Goal: Task Accomplishment & Management: Use online tool/utility

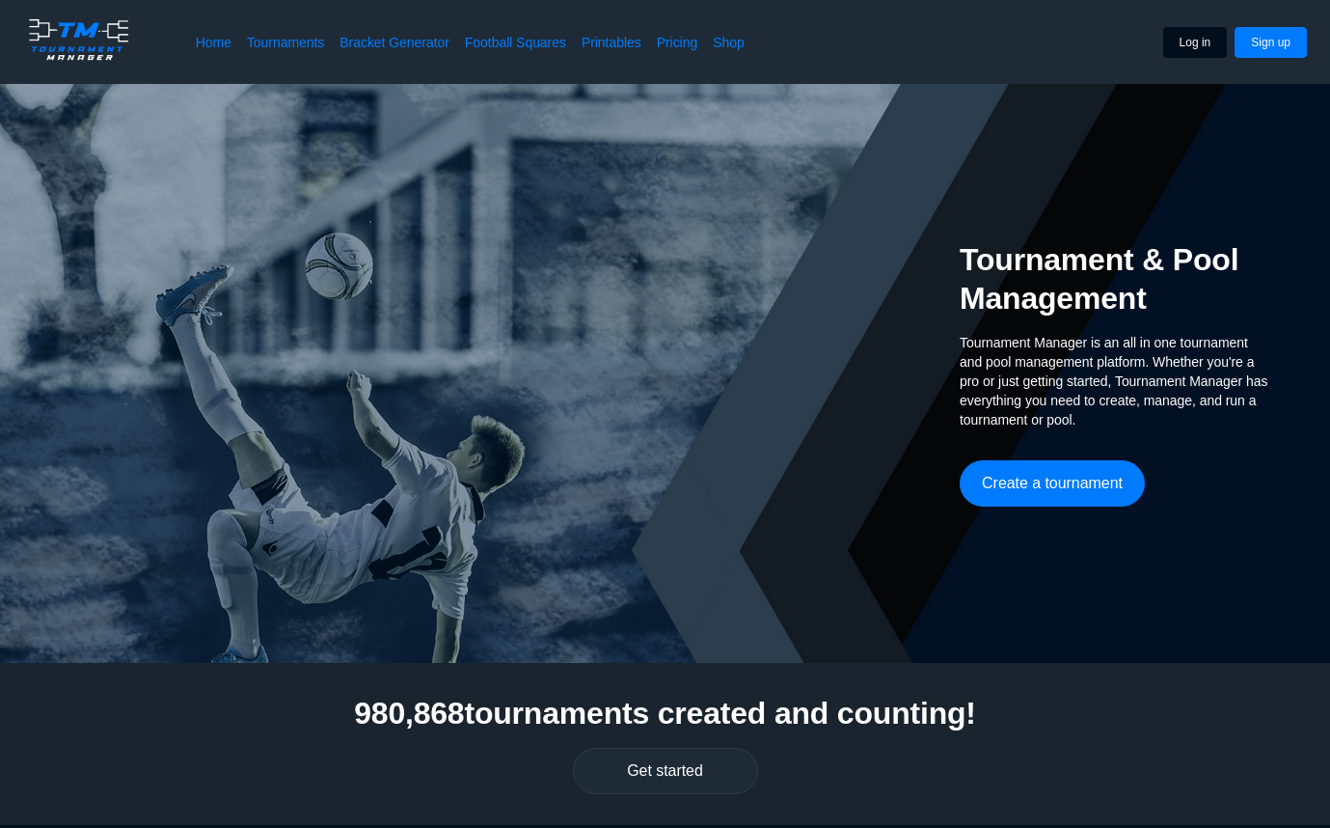
click at [1167, 47] on button "Log in" at bounding box center [1195, 42] width 65 height 31
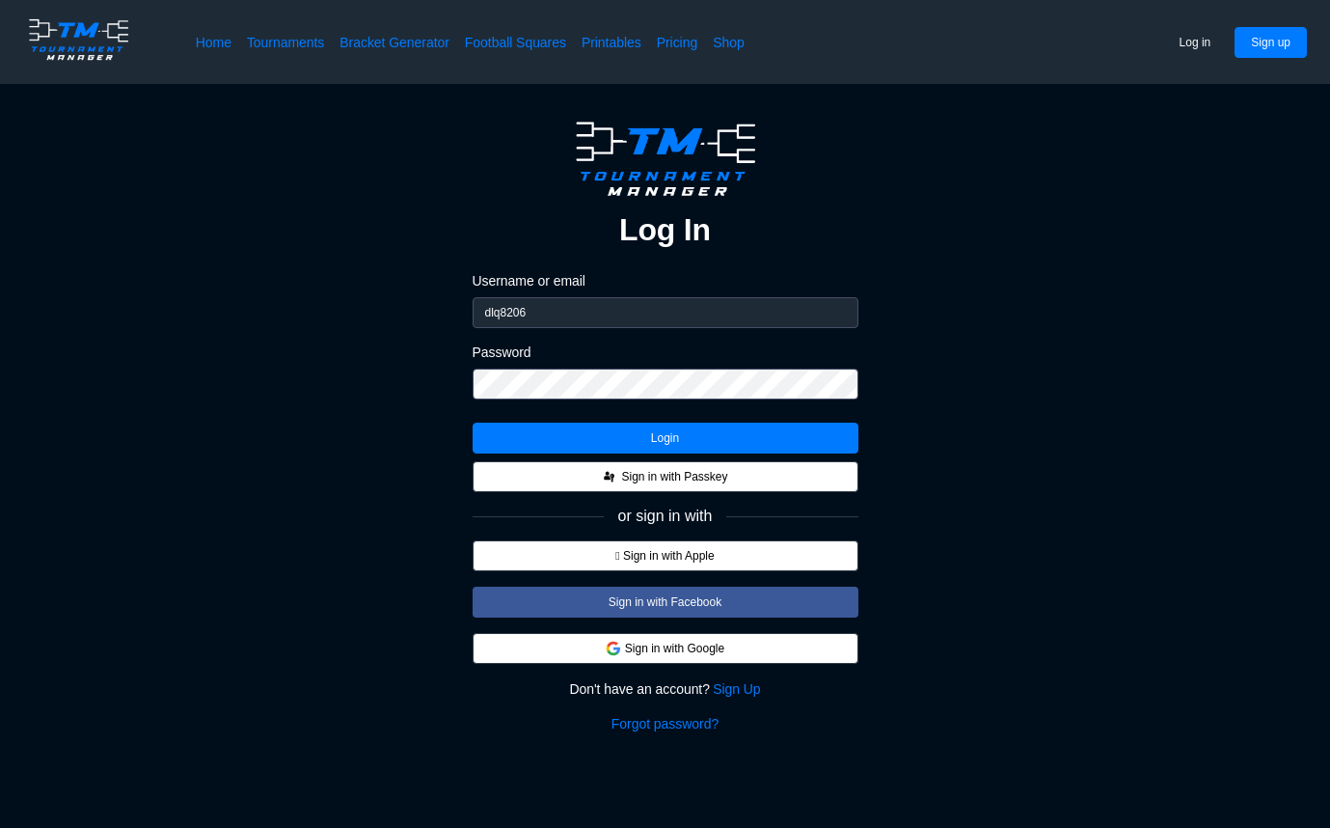
type input "dlq8206"
click at [638, 436] on button "Login" at bounding box center [666, 437] width 386 height 31
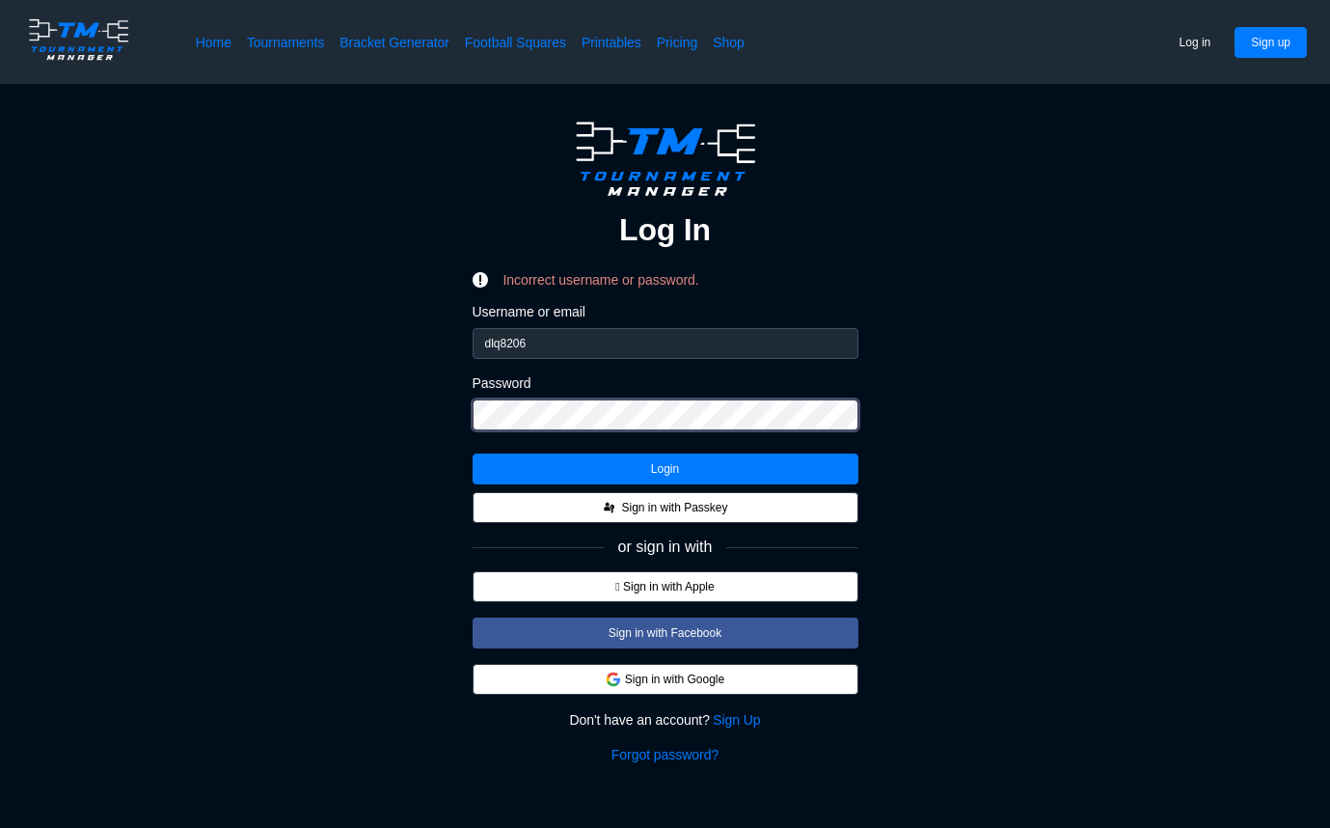
scroll to position [1, 0]
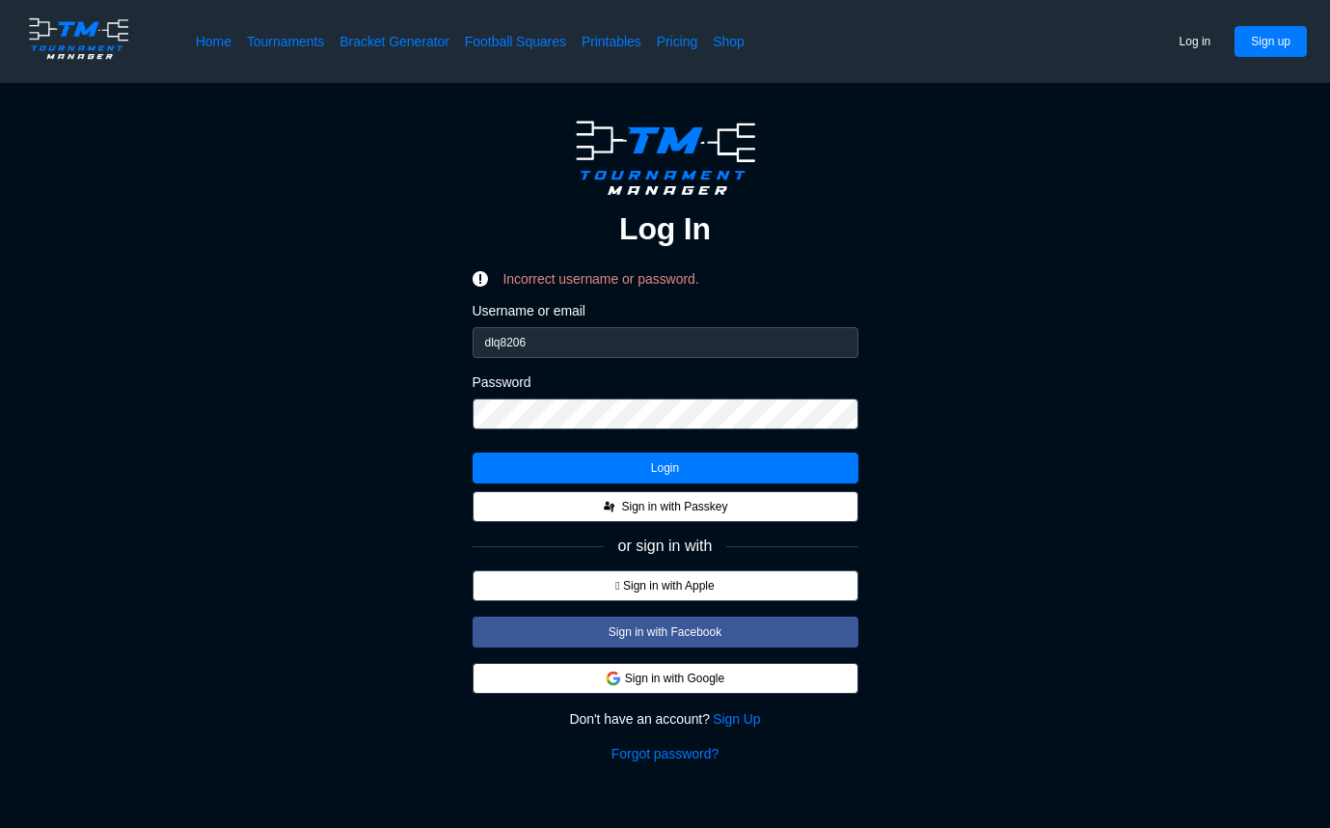
click at [644, 580] on button " Sign in with Apple" at bounding box center [666, 585] width 386 height 31
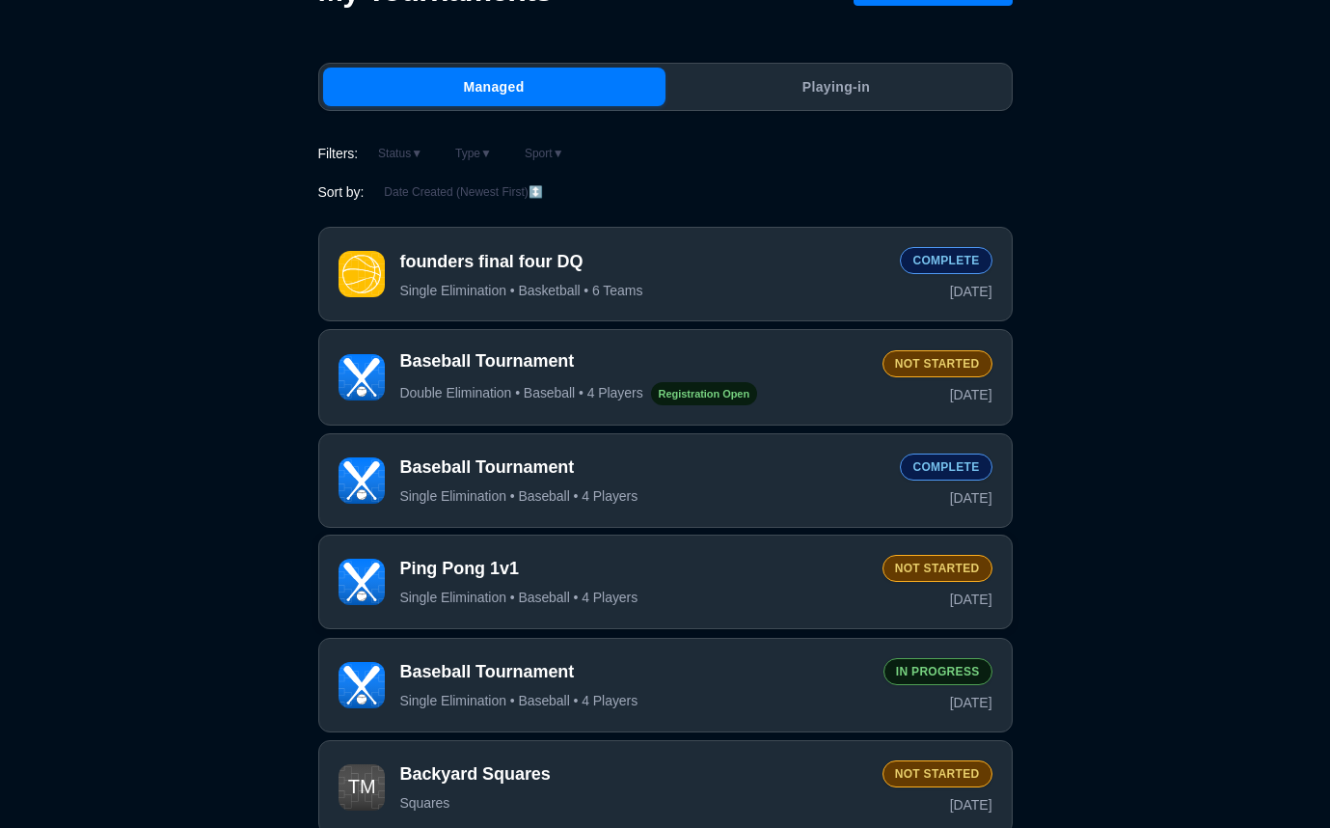
scroll to position [115, 0]
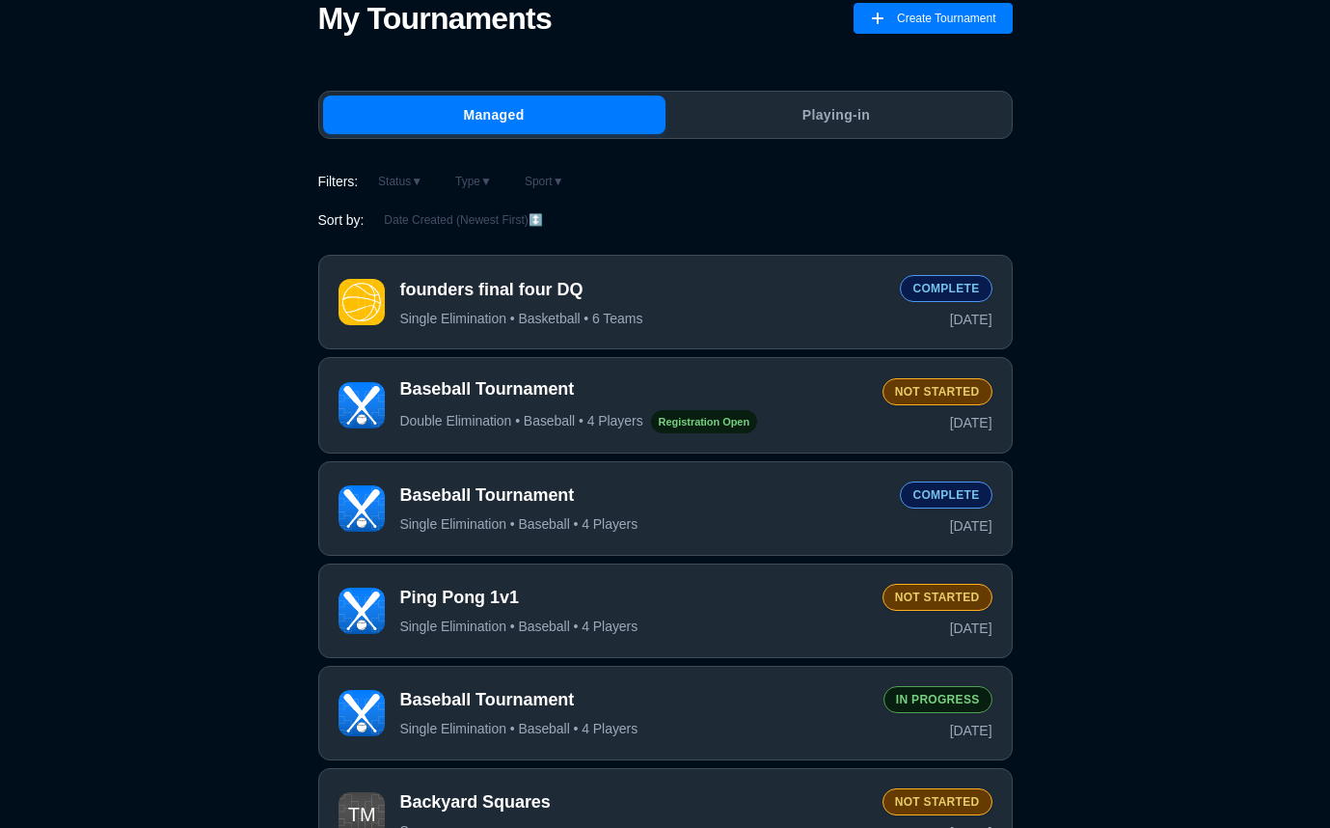
click at [482, 591] on span "Ping Pong 1v1" at bounding box center [633, 597] width 467 height 24
